Goal: Information Seeking & Learning: Understand process/instructions

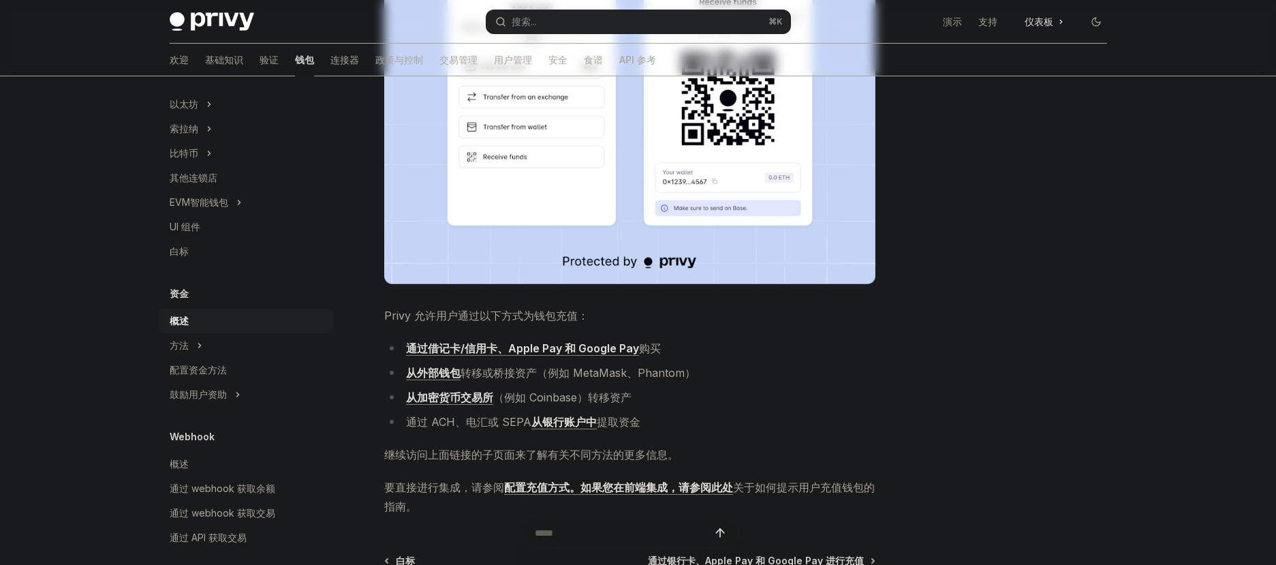
scroll to position [336, 0]
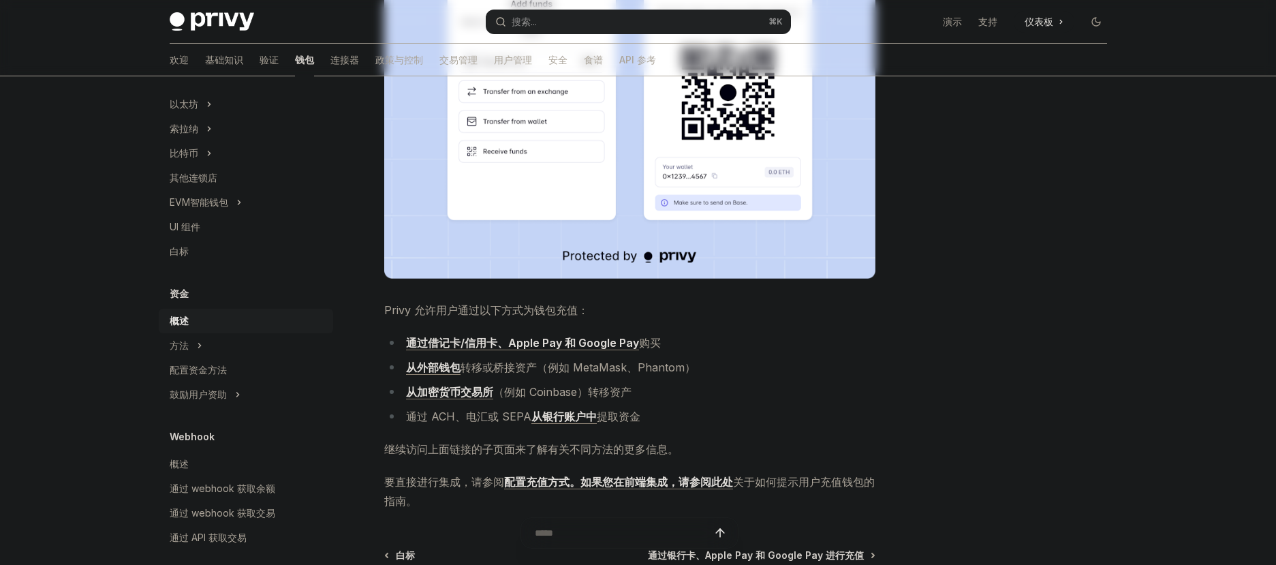
click at [761, 351] on li "通过借记卡/信用卡、Apple Pay 和 Google Pay 购买" at bounding box center [629, 342] width 491 height 19
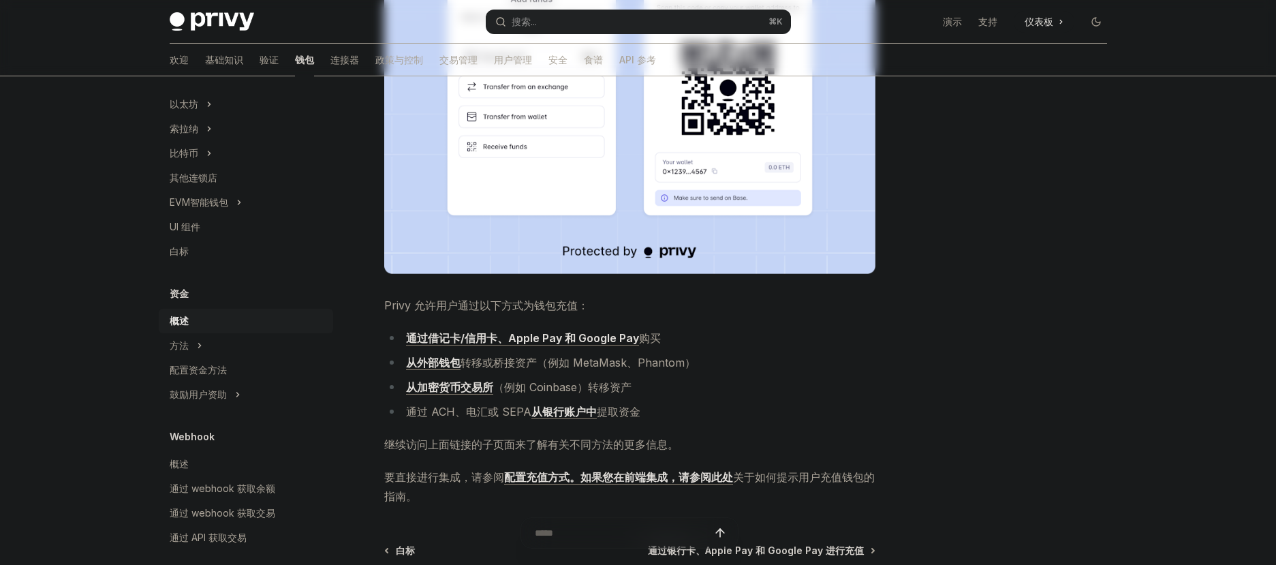
scroll to position [342, 0]
click at [742, 360] on li "从外部钱包 转移或桥接资产 （例如 MetaMask、Phantom）" at bounding box center [629, 361] width 491 height 19
click at [917, 366] on div at bounding box center [1014, 334] width 207 height 461
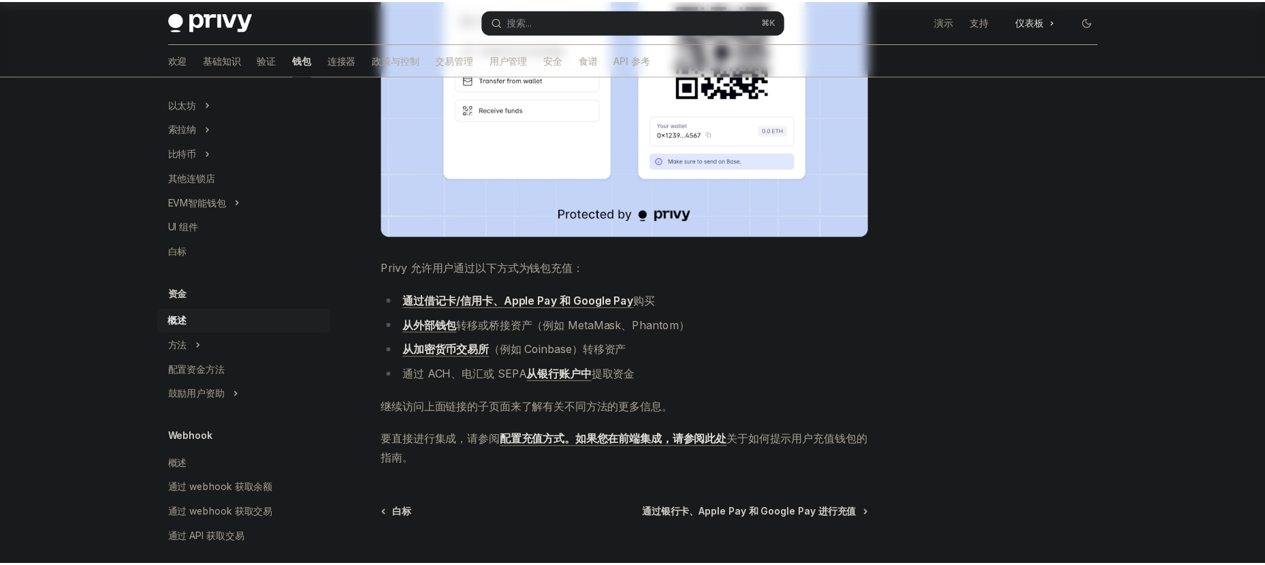
scroll to position [393, 0]
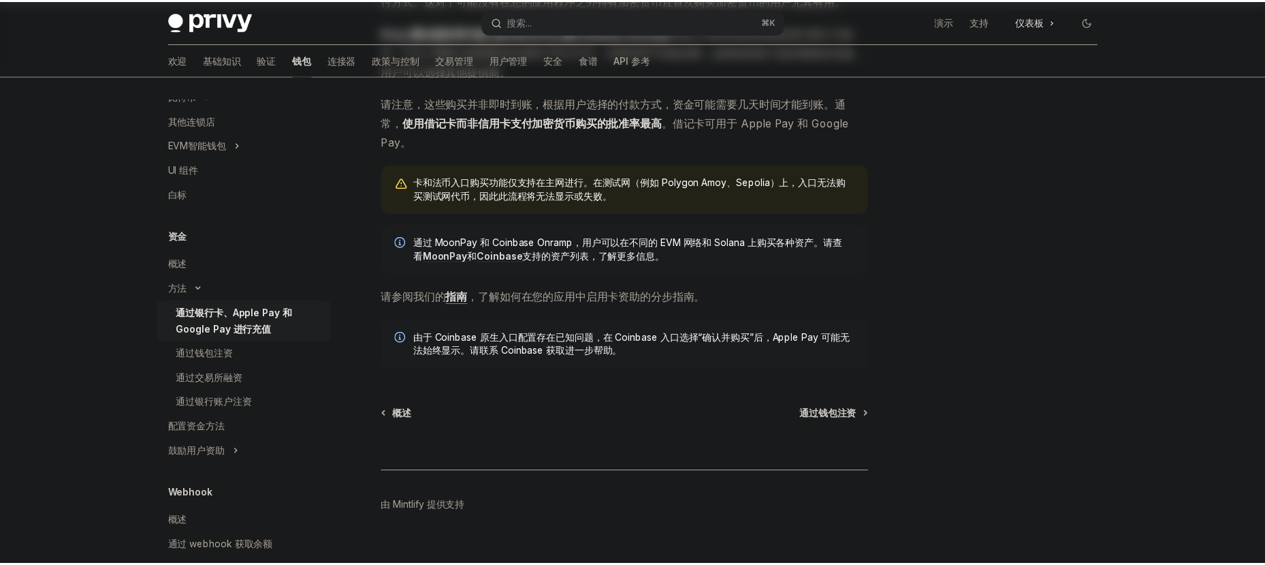
scroll to position [306, 0]
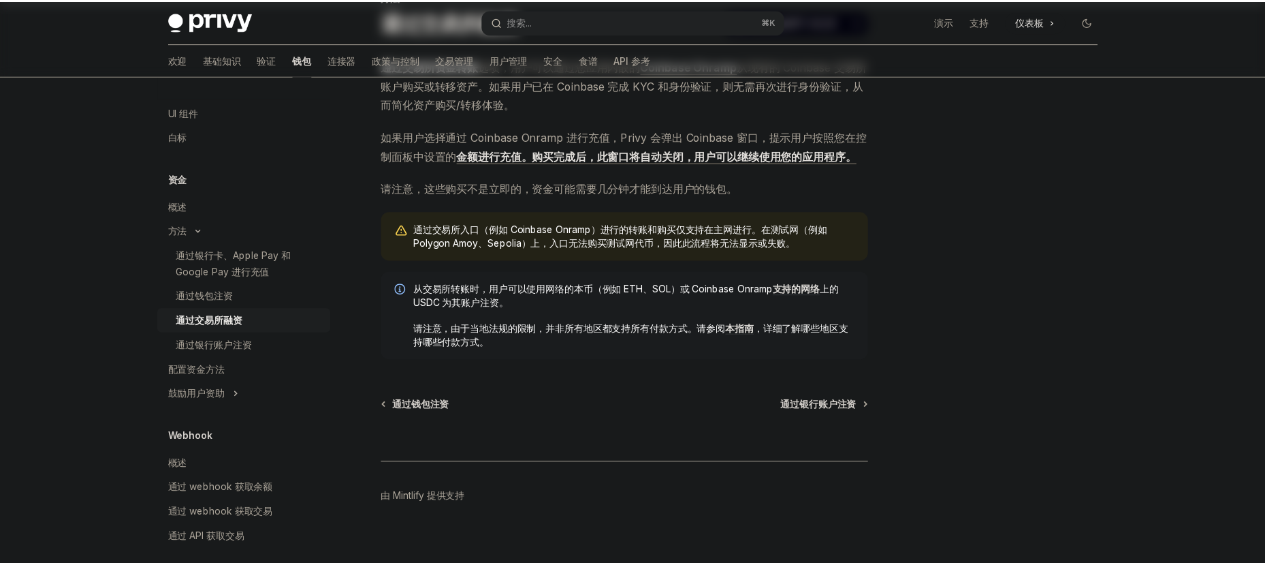
scroll to position [115, 0]
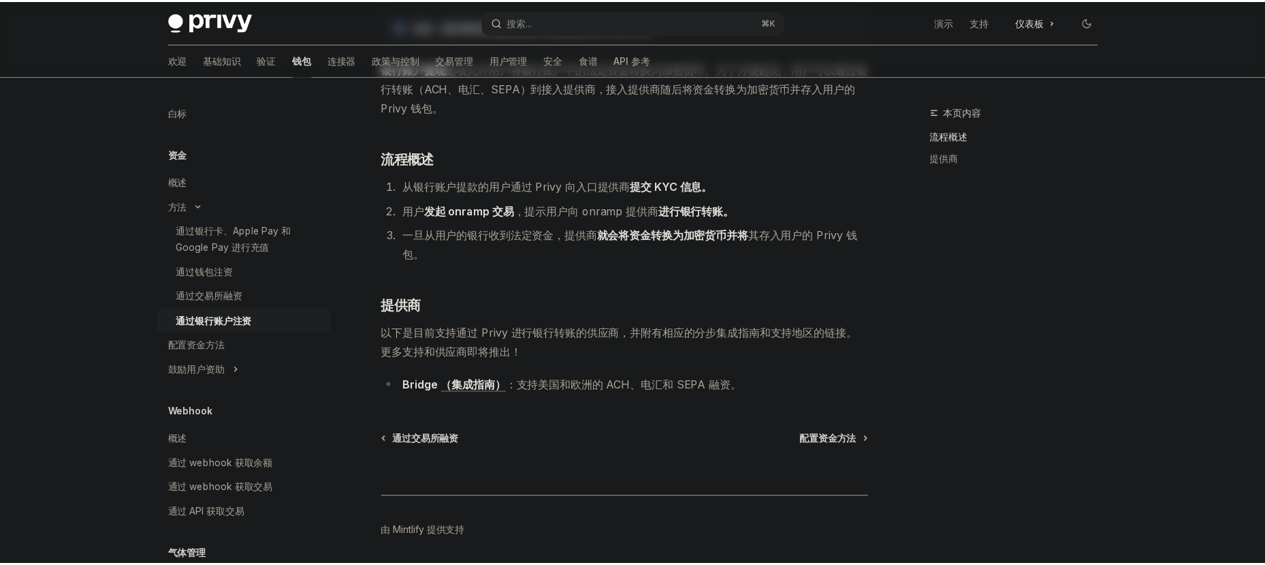
scroll to position [163, 0]
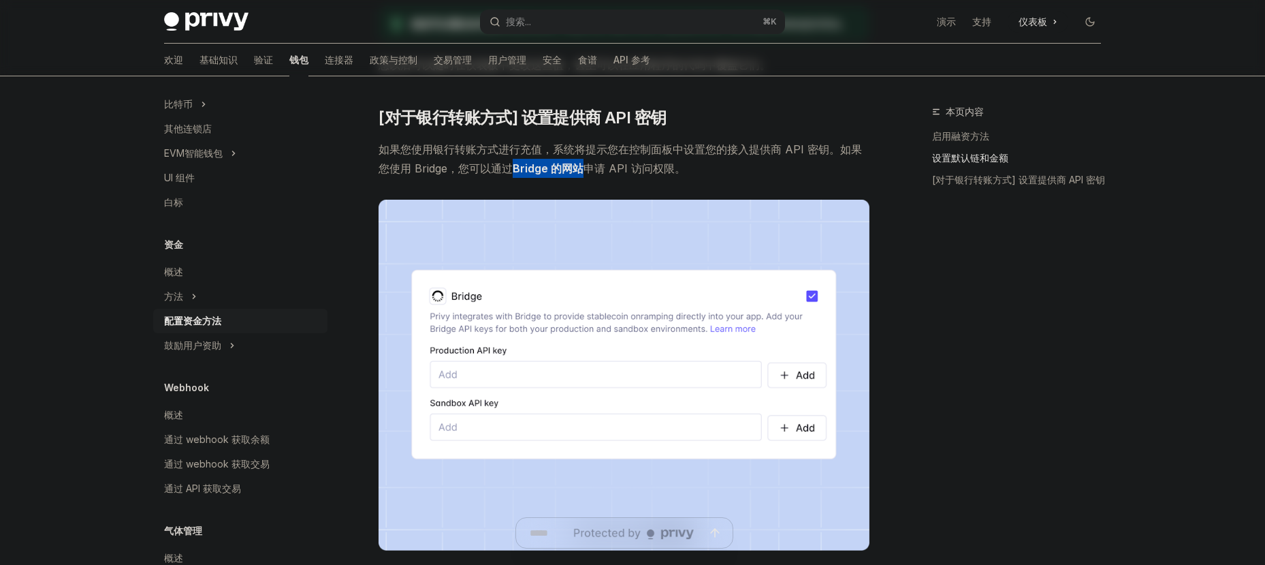
scroll to position [899, 0]
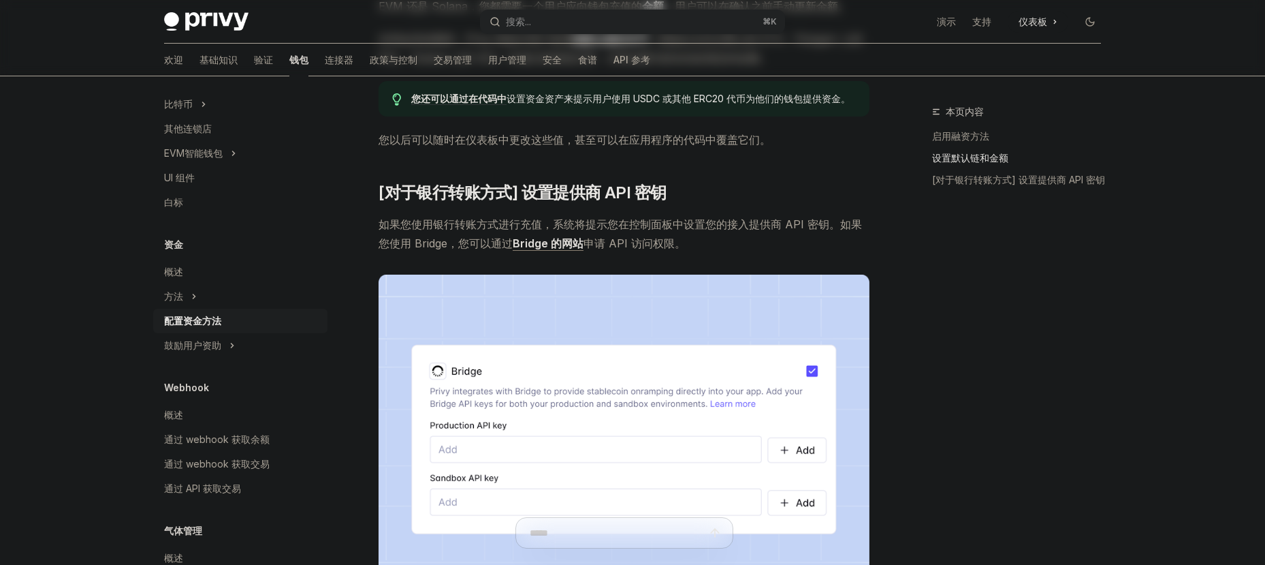
click at [928, 285] on div "本页内容 启用融资方法 设置默认链和金额 [对于银行转账方式] 设置提供商 API 密钥" at bounding box center [1008, 334] width 207 height 461
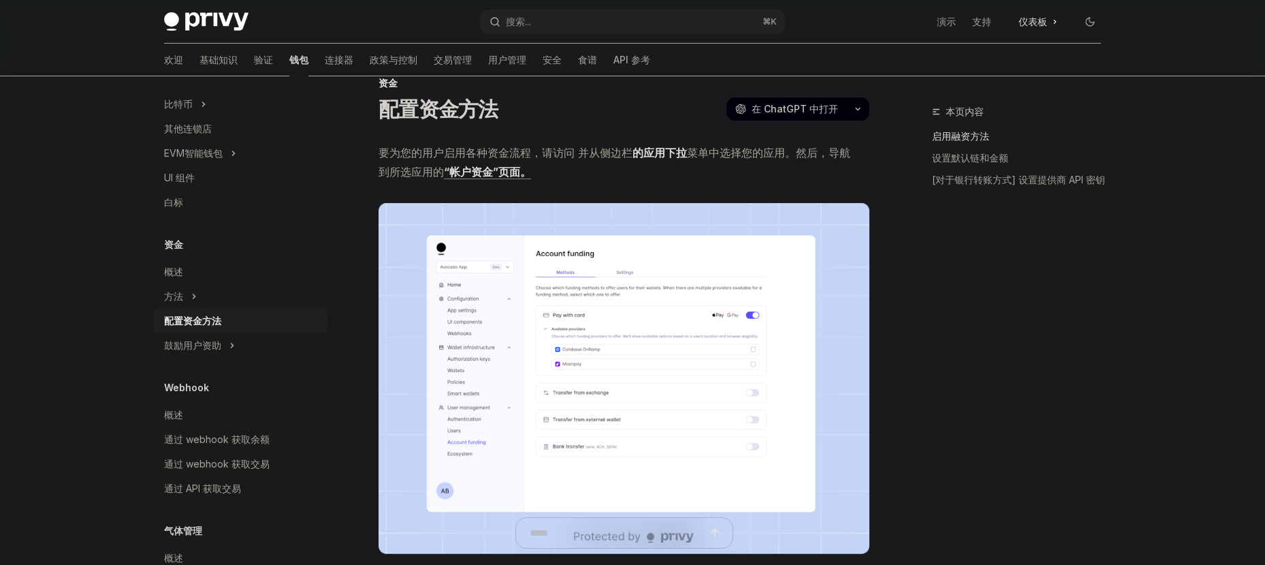
scroll to position [41, 0]
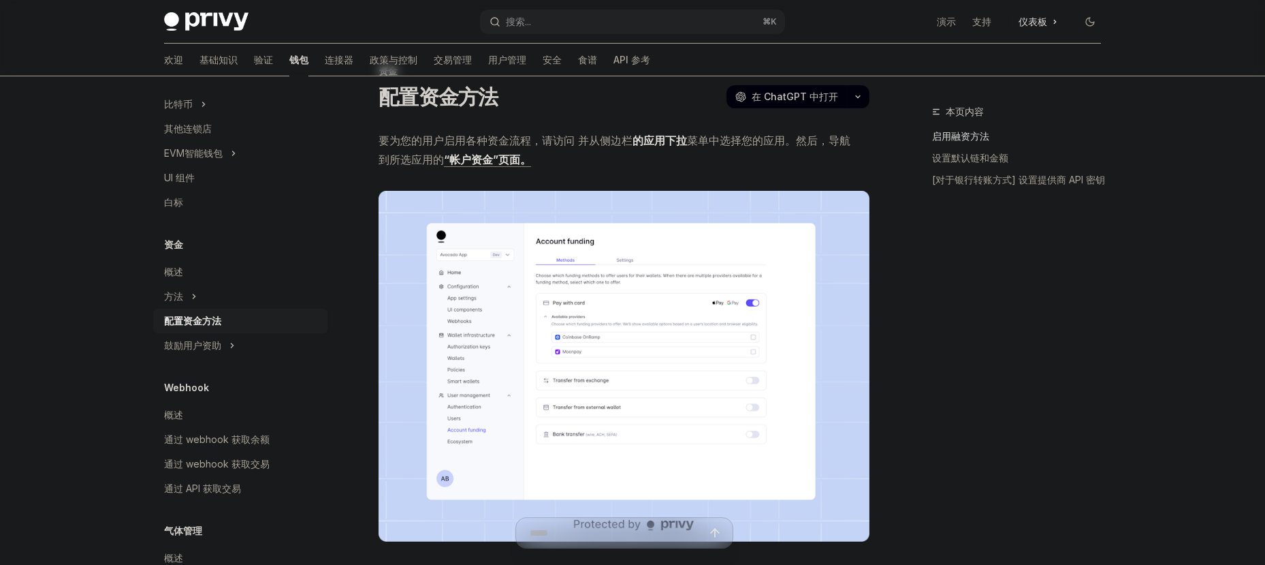
click at [650, 253] on img at bounding box center [624, 366] width 491 height 351
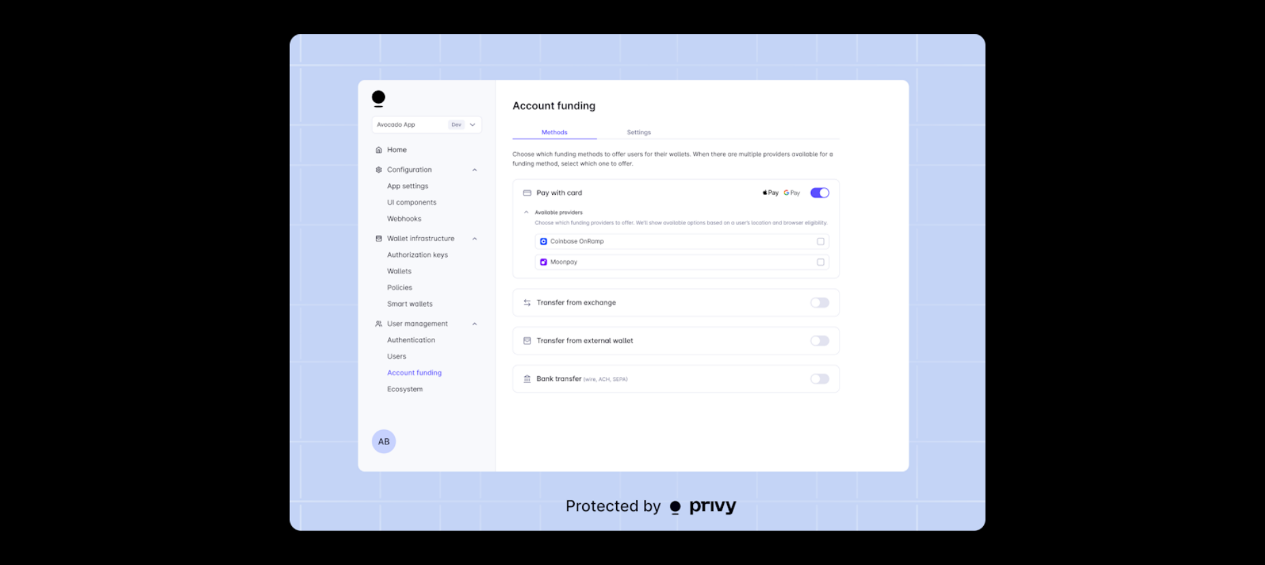
click at [1086, 164] on div at bounding box center [632, 282] width 1265 height 565
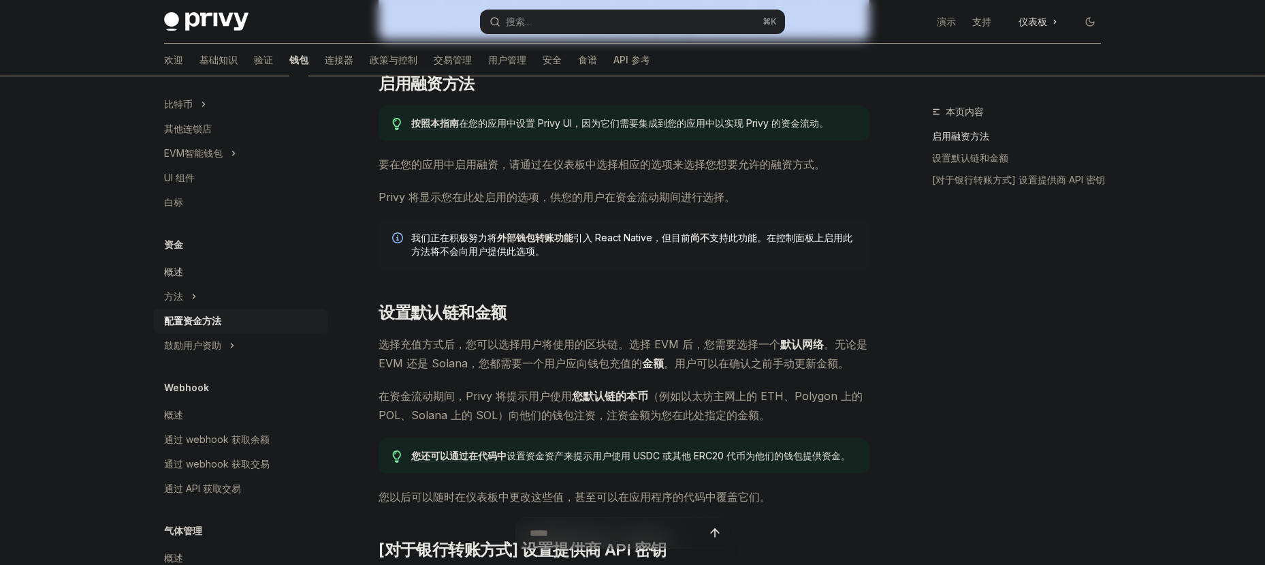
scroll to position [541, 0]
click at [191, 290] on div "方法" at bounding box center [240, 296] width 174 height 25
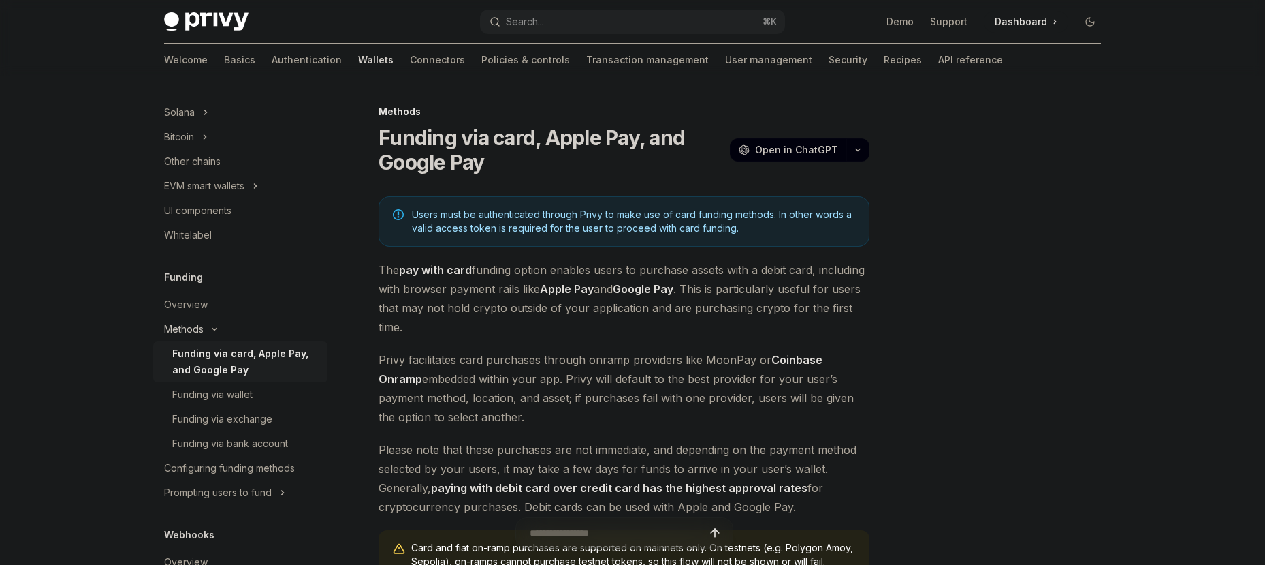
scroll to position [405, 0]
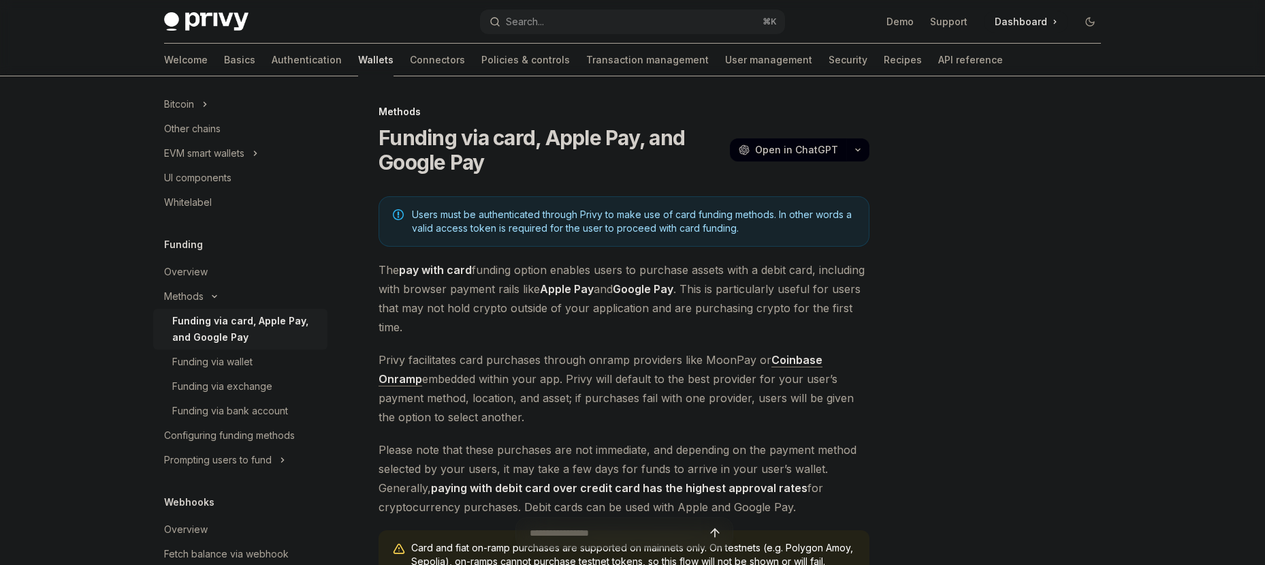
click at [1054, 396] on div at bounding box center [1008, 334] width 207 height 461
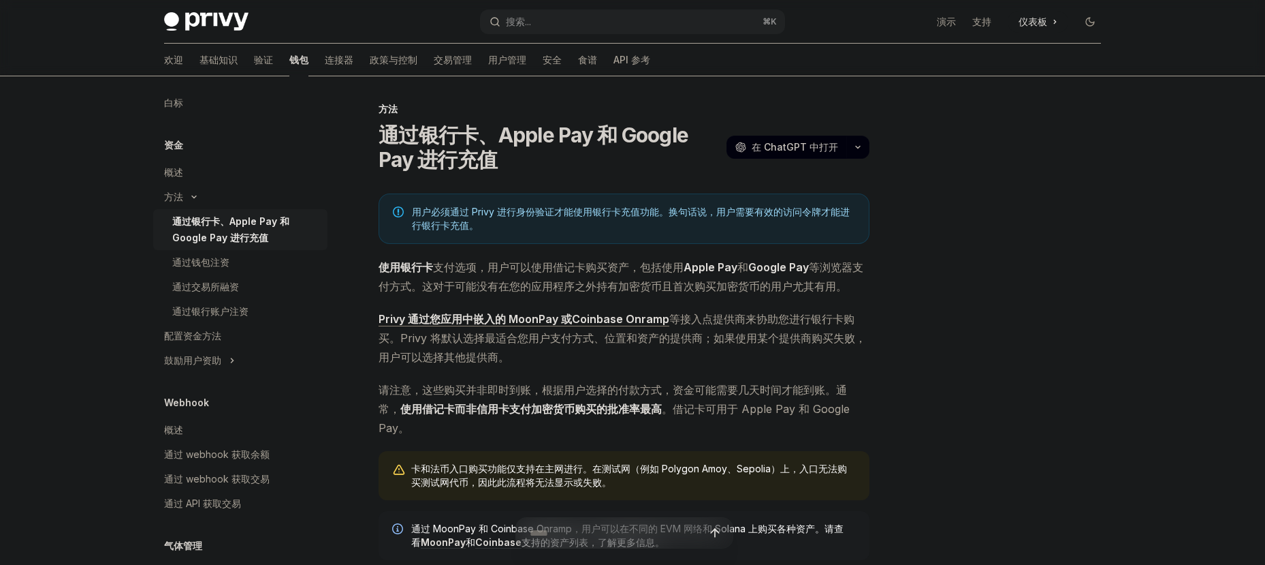
scroll to position [439, 0]
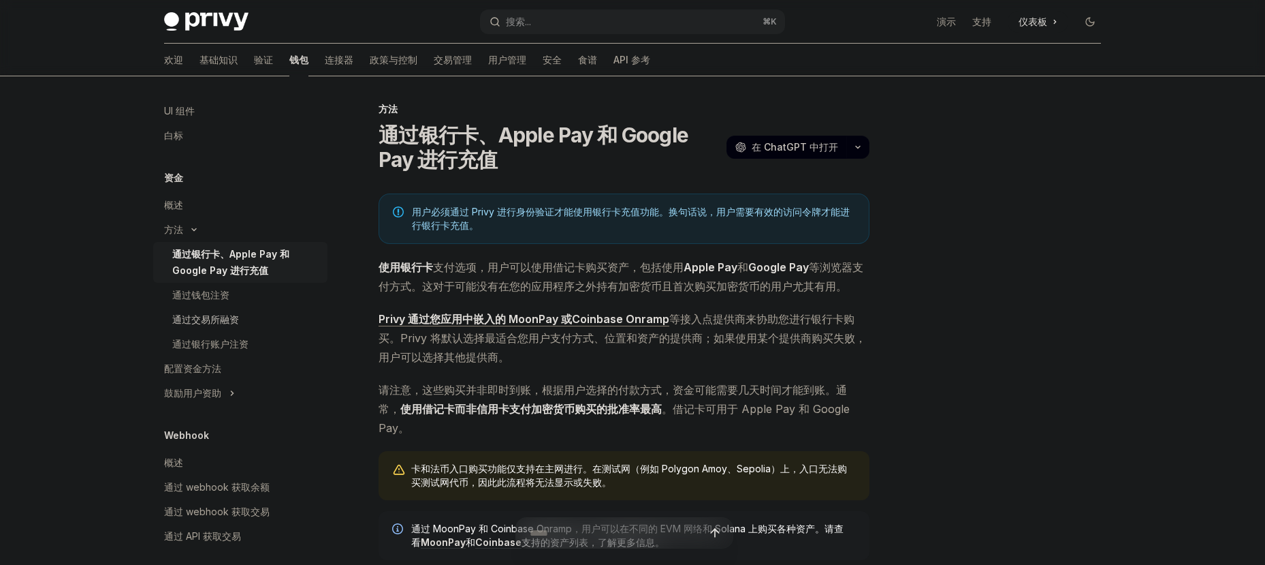
click at [218, 326] on div "通过交易所融资" at bounding box center [205, 319] width 67 height 16
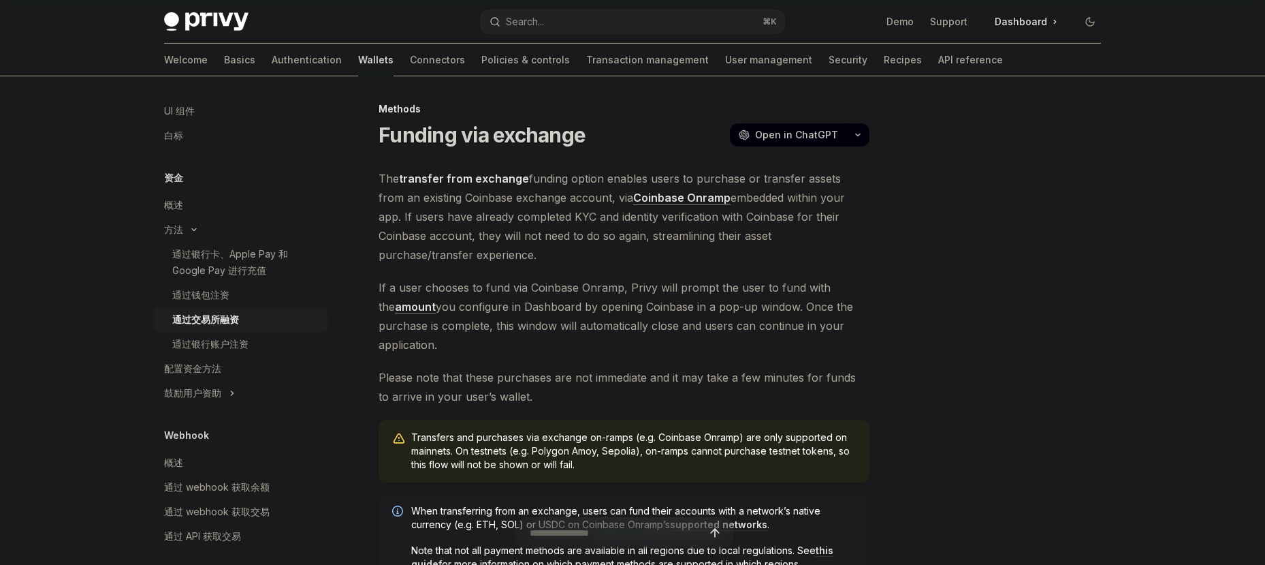
type textarea "*"
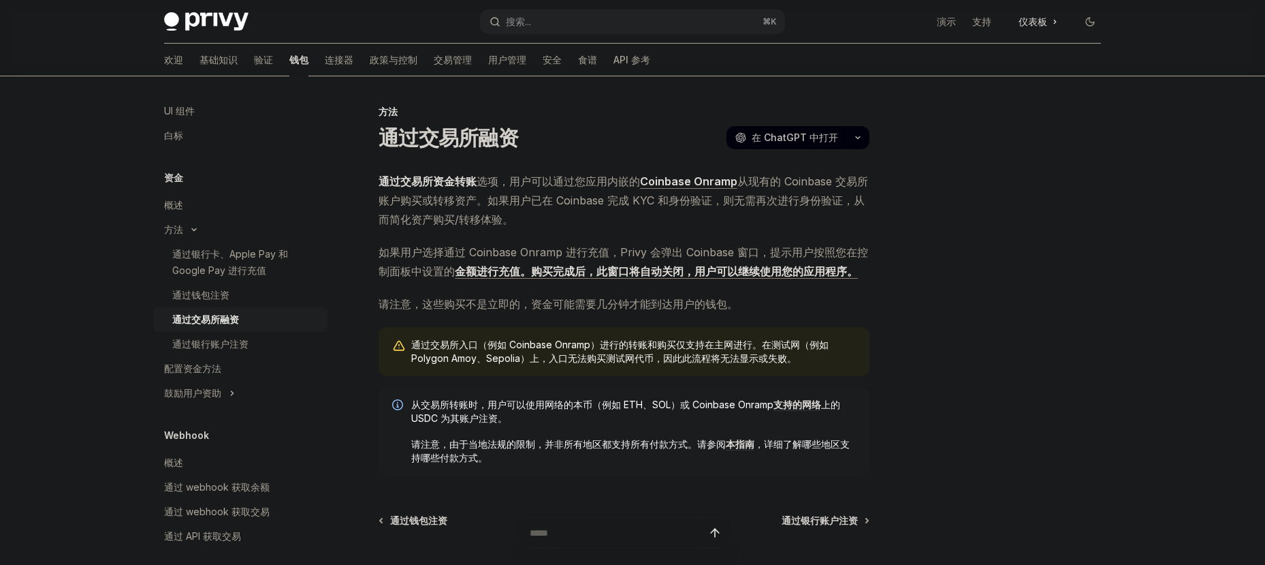
click at [943, 232] on div at bounding box center [1008, 334] width 207 height 461
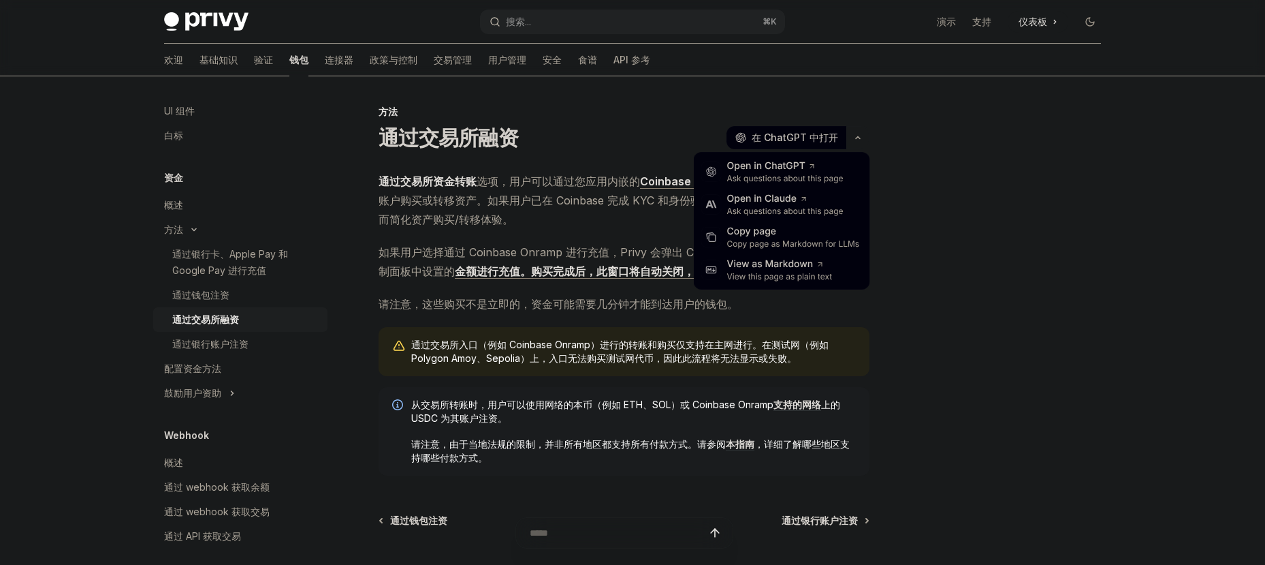
click at [865, 140] on button "button" at bounding box center [857, 137] width 23 height 23
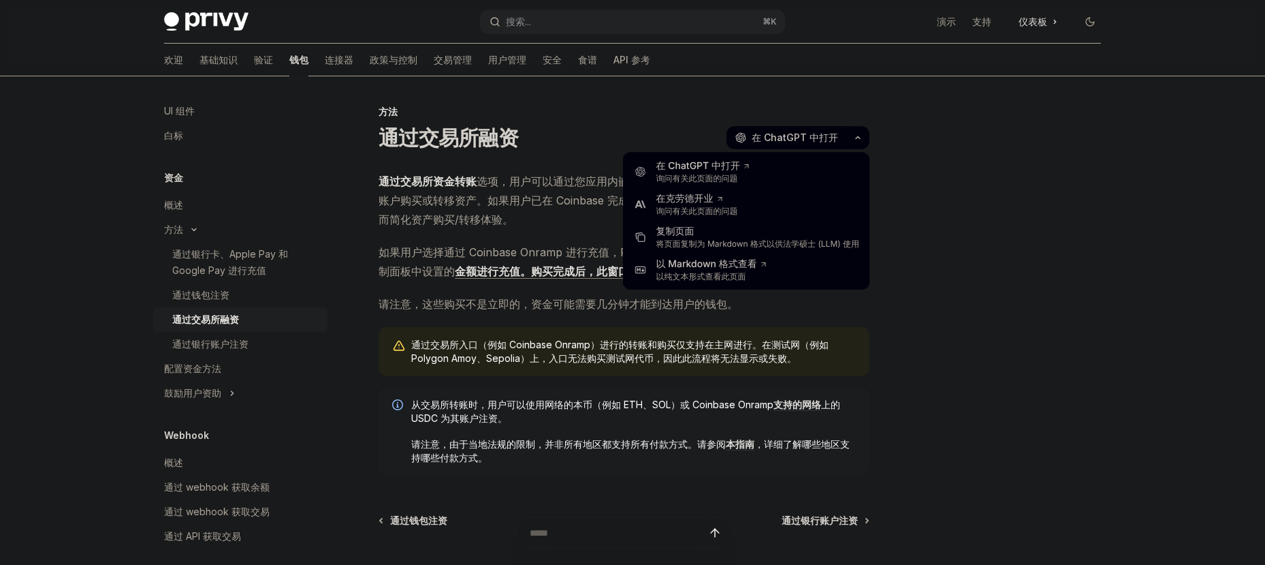
click at [955, 213] on div at bounding box center [1008, 334] width 207 height 461
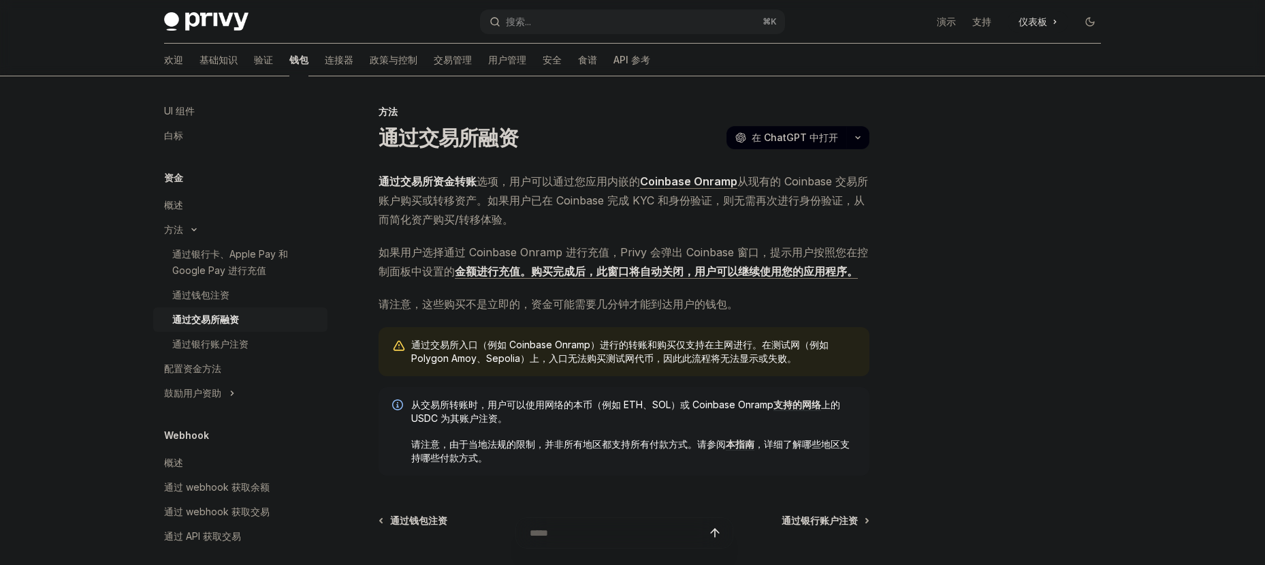
click at [1100, 120] on div at bounding box center [1008, 334] width 207 height 461
